Goal: Check status: Check status

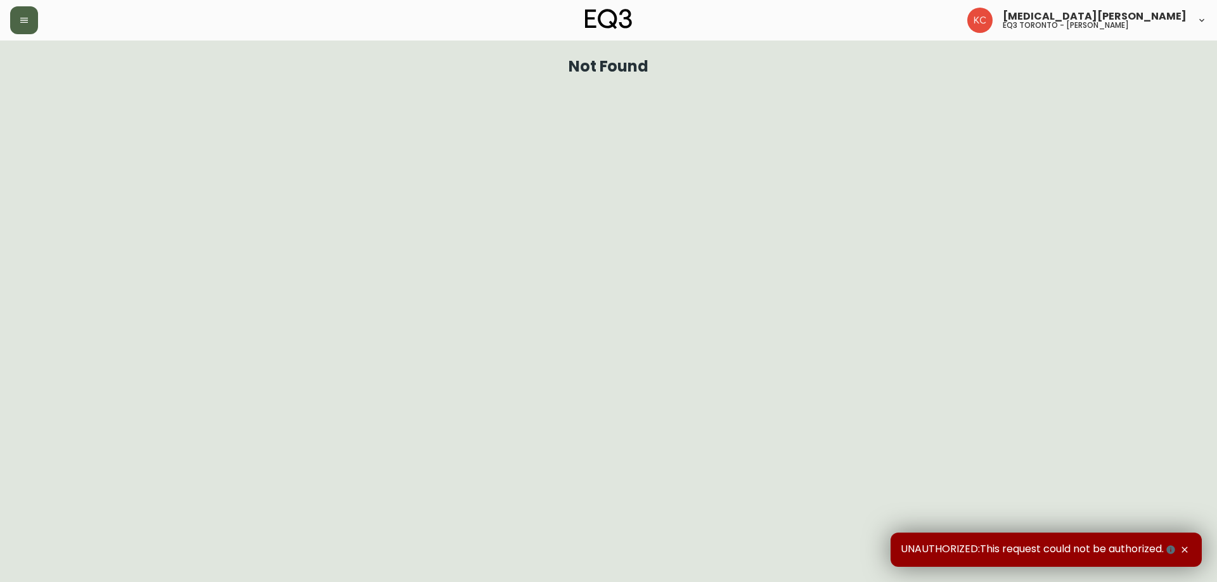
click at [21, 23] on icon "button" at bounding box center [24, 20] width 8 height 5
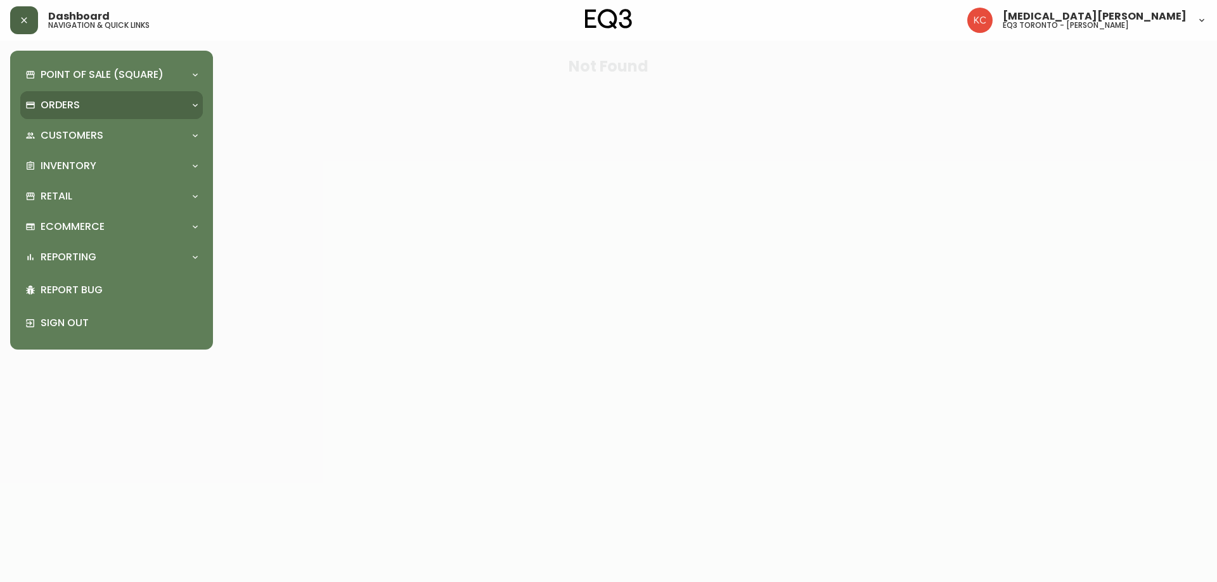
click at [58, 110] on p "Orders" at bounding box center [60, 105] width 39 height 14
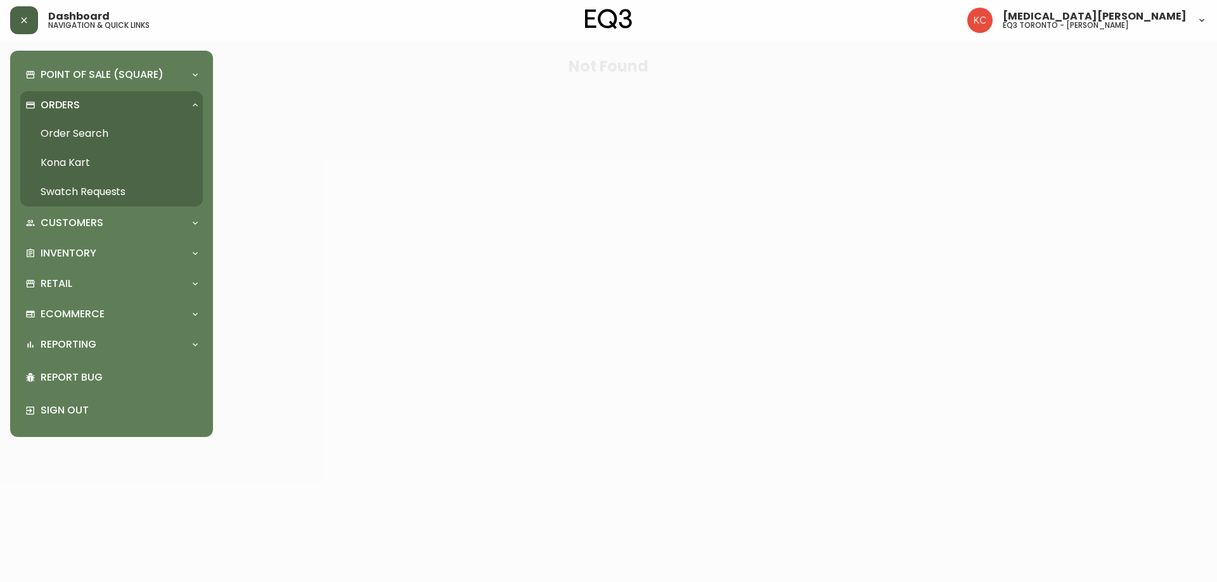
click at [108, 132] on link "Order Search" at bounding box center [111, 133] width 183 height 29
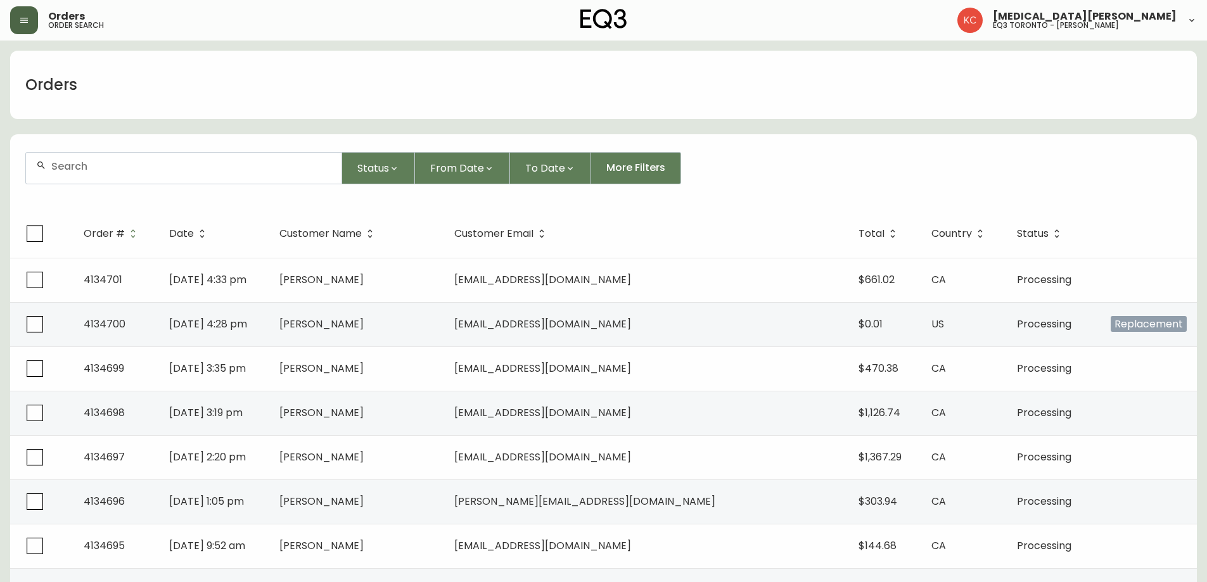
click at [100, 160] on input "text" at bounding box center [191, 166] width 280 height 12
paste input "4134197"
type input "4134197"
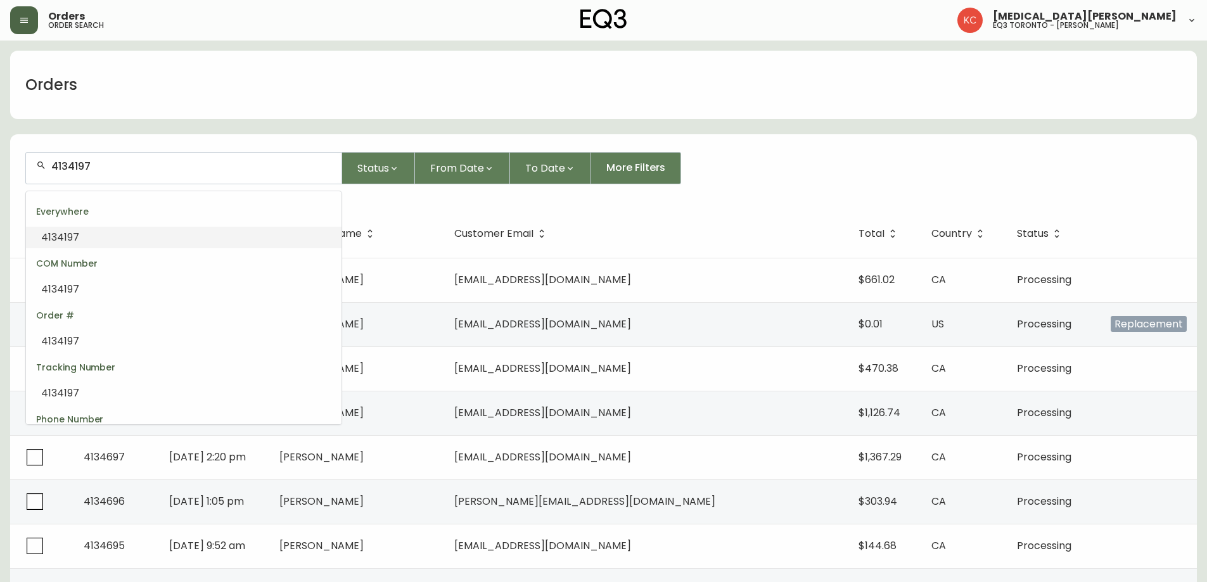
click at [70, 240] on span "4134197" at bounding box center [60, 237] width 38 height 15
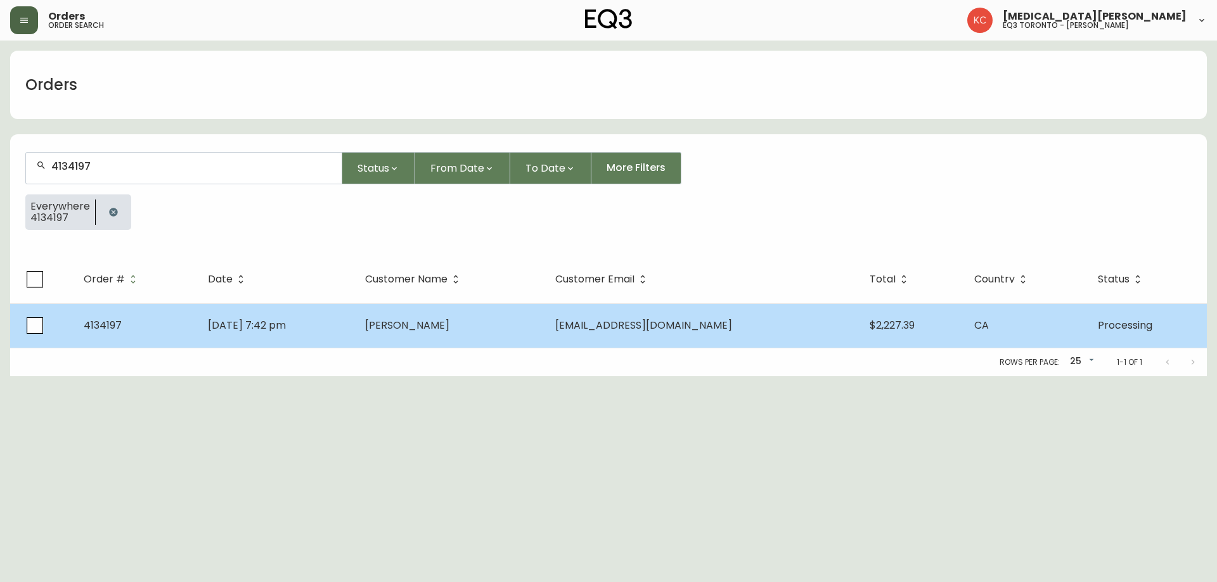
click at [457, 333] on td "[PERSON_NAME]" at bounding box center [450, 326] width 190 height 44
click at [457, 333] on html "Orders order search [MEDICAL_DATA][PERSON_NAME] eq3 [GEOGRAPHIC_DATA] - [PERSON…" at bounding box center [608, 188] width 1217 height 376
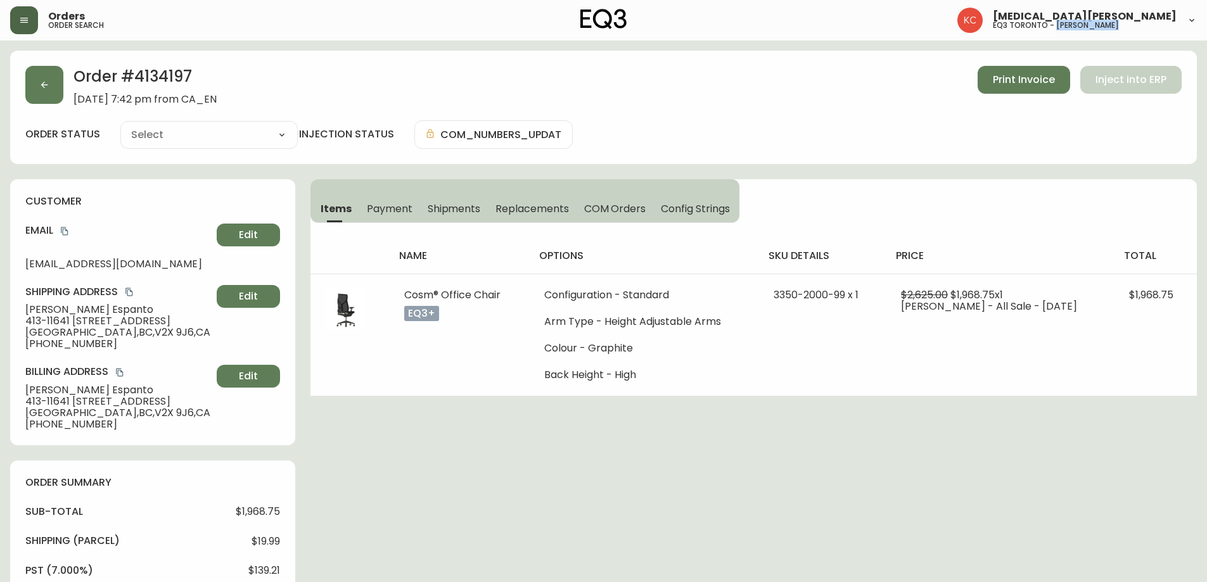
type input "Processing"
select select "PROCESSING"
click at [49, 89] on button "button" at bounding box center [44, 85] width 38 height 38
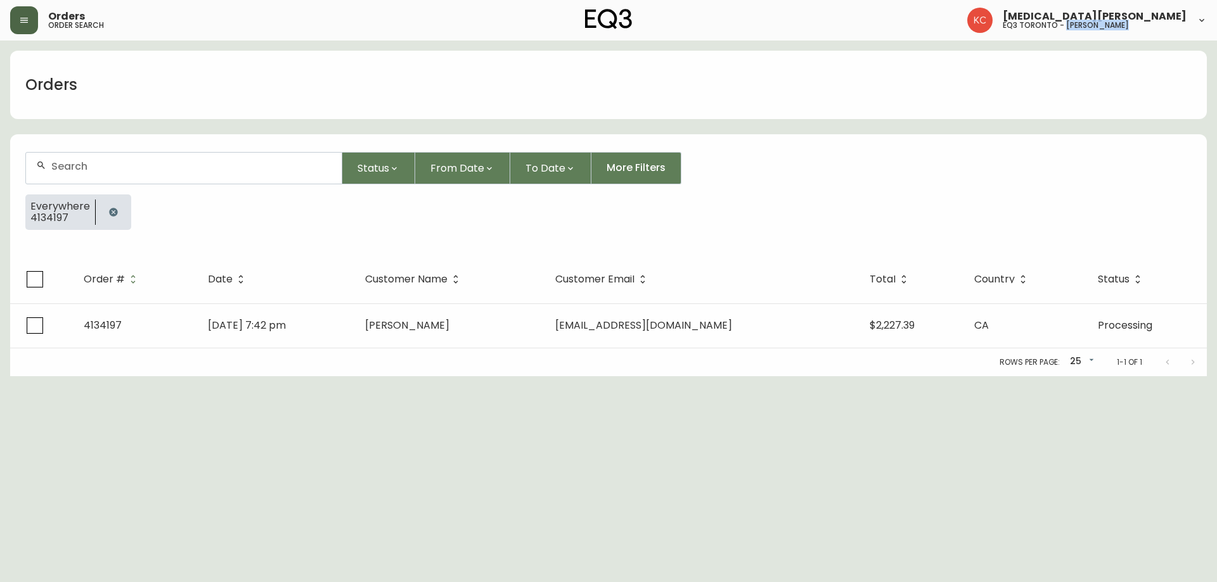
click at [108, 172] on div at bounding box center [184, 168] width 316 height 31
click at [114, 217] on icon "button" at bounding box center [113, 212] width 10 height 10
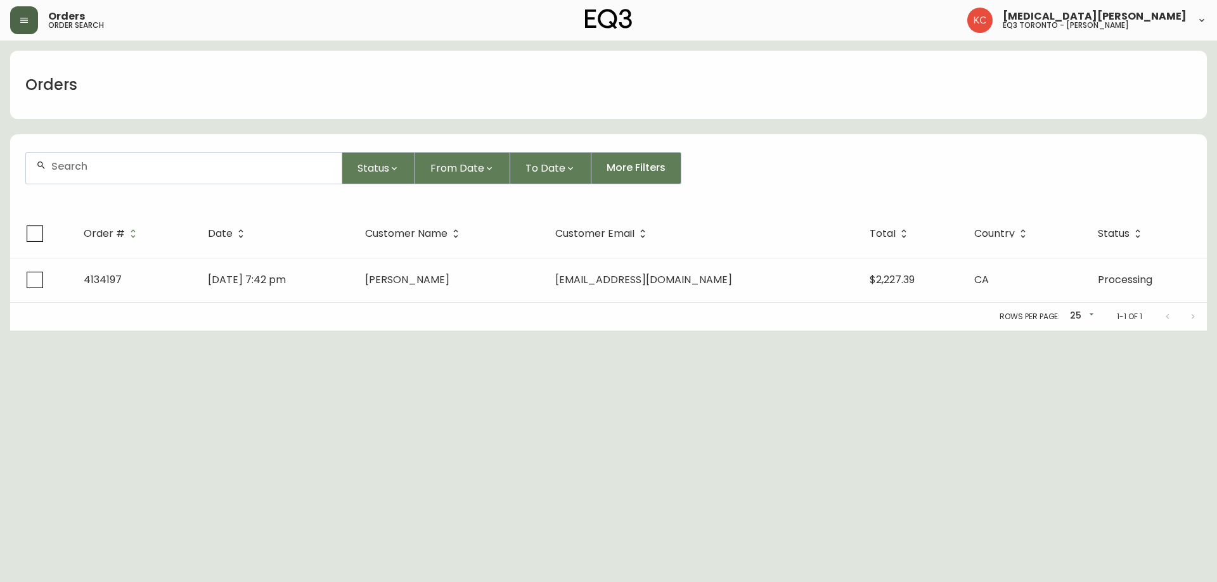
click at [125, 167] on input "text" at bounding box center [191, 166] width 280 height 12
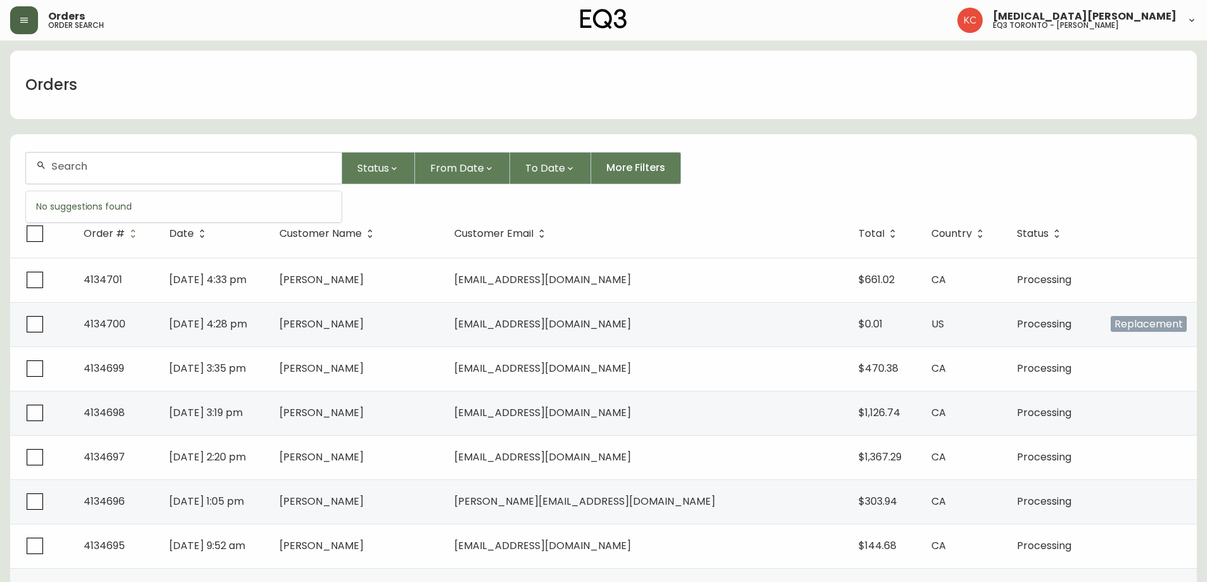
paste input "Order # 4133450"
click at [103, 235] on span "4133450" at bounding box center [105, 237] width 41 height 15
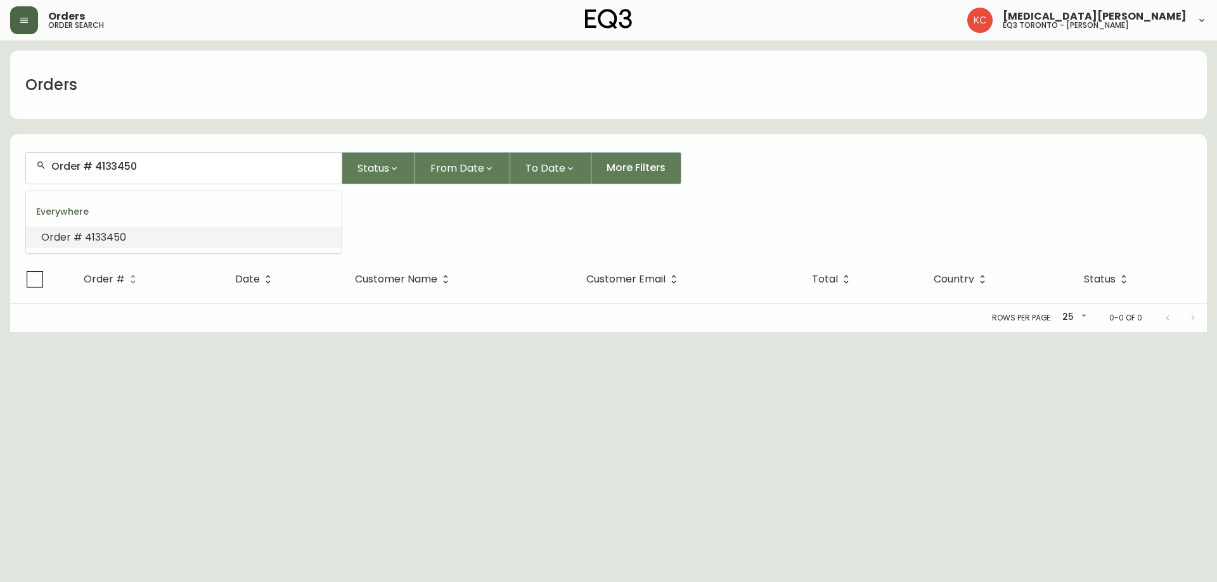
drag, startPoint x: 95, startPoint y: 164, endPoint x: 15, endPoint y: 164, distance: 80.5
click at [16, 164] on form "Order # 4133450 Status From Date To Date More Filters Everywhere Order # 4133450" at bounding box center [608, 196] width 1196 height 119
drag, startPoint x: 93, startPoint y: 167, endPoint x: 20, endPoint y: 167, distance: 72.9
click at [20, 167] on form "Order # 4133450 Status From Date To Date More Filters Everywhere Order # 4133450" at bounding box center [608, 196] width 1196 height 119
type input "4133450"
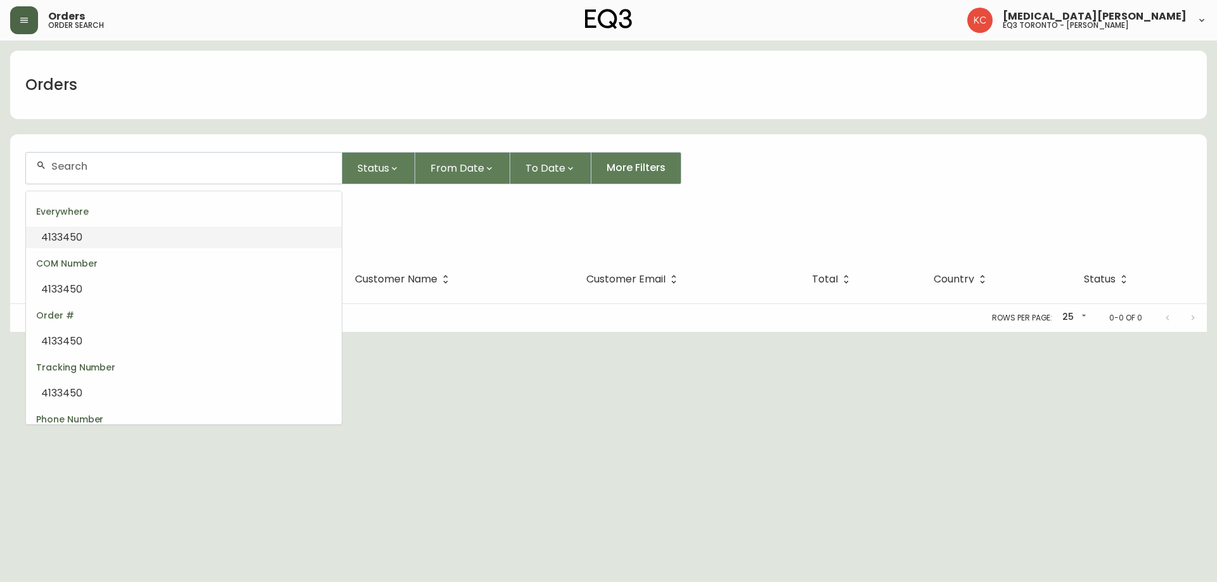
click at [56, 236] on span "4133450" at bounding box center [61, 237] width 41 height 15
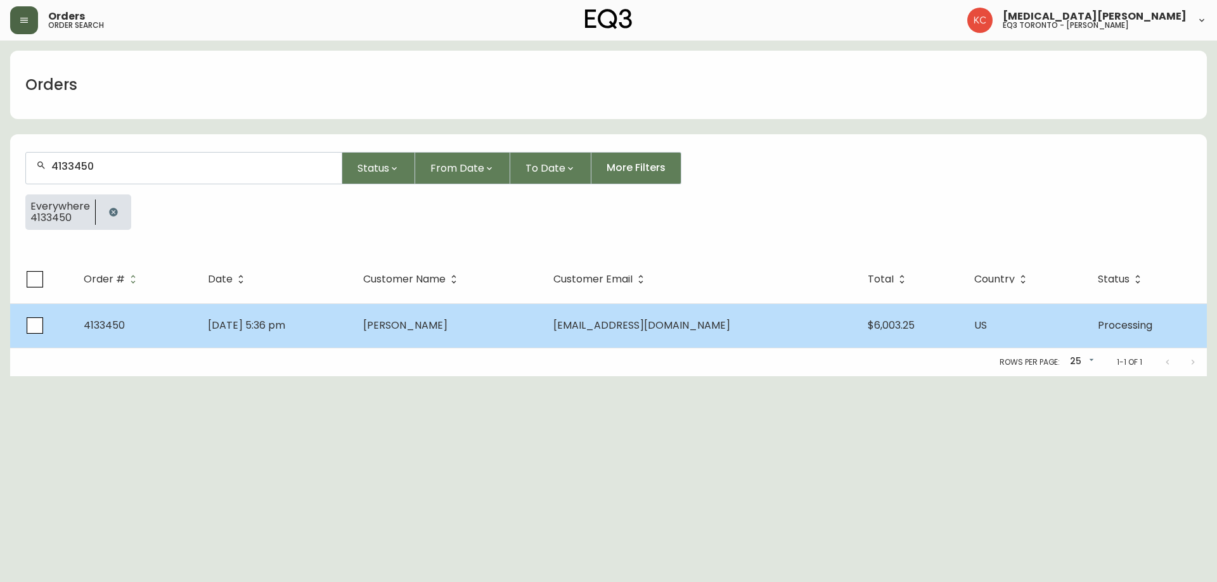
type input "4133450"
click at [610, 326] on span "[EMAIL_ADDRESS][DOMAIN_NAME]" at bounding box center [641, 325] width 177 height 15
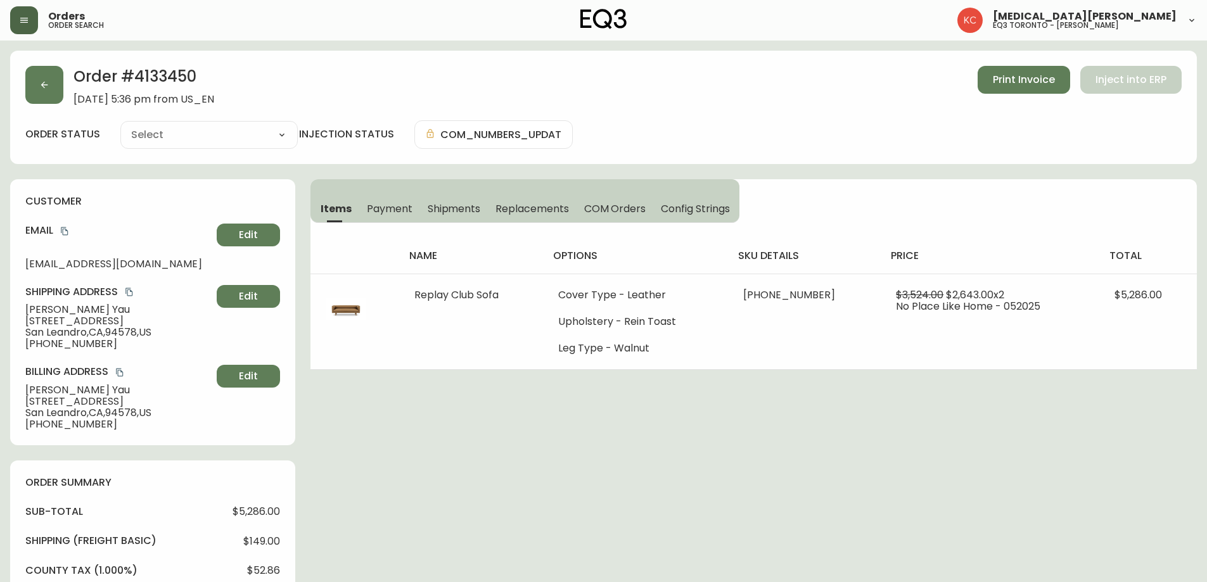
type input "Processing"
select select "PROCESSING"
